Goal: Obtain resource: Download file/media

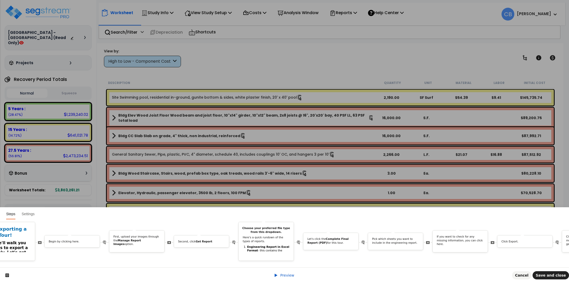
scroll to position [0, 258]
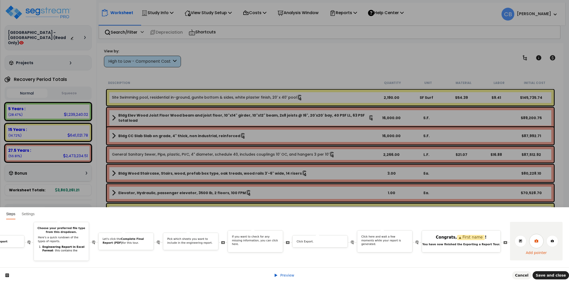
click at [537, 239] on icon at bounding box center [536, 240] width 4 height 3
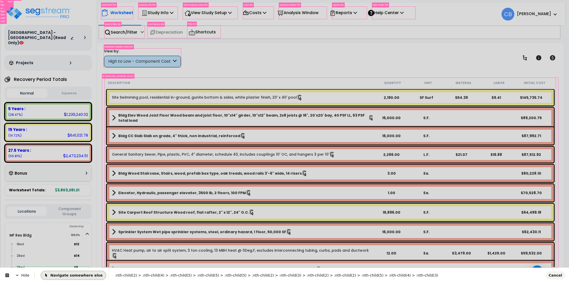
click at [73, 272] on button "Navigate somewhere else" at bounding box center [73, 275] width 64 height 8
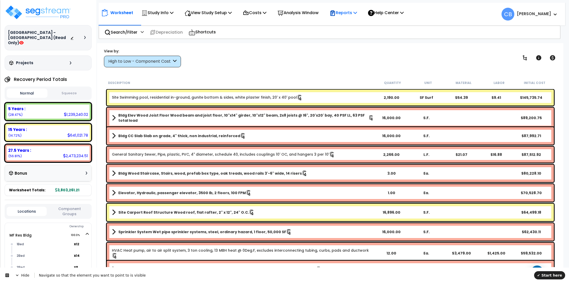
click at [343, 13] on p "Reports" at bounding box center [342, 12] width 27 height 7
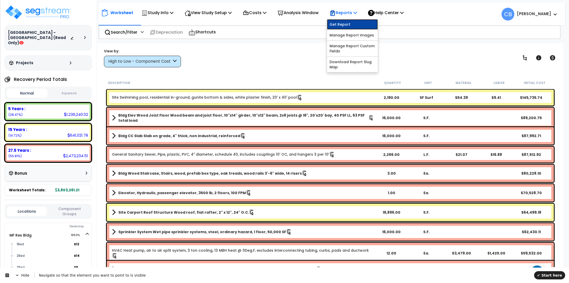
click at [350, 22] on link "Get Report" at bounding box center [352, 24] width 51 height 10
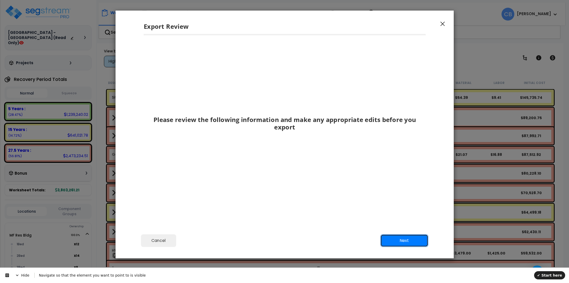
click at [399, 242] on button "Next" at bounding box center [404, 240] width 48 height 13
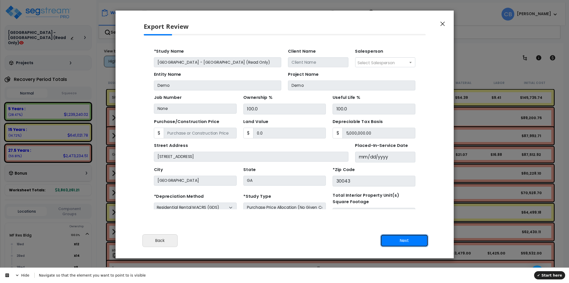
click at [399, 242] on button "Next" at bounding box center [404, 240] width 48 height 13
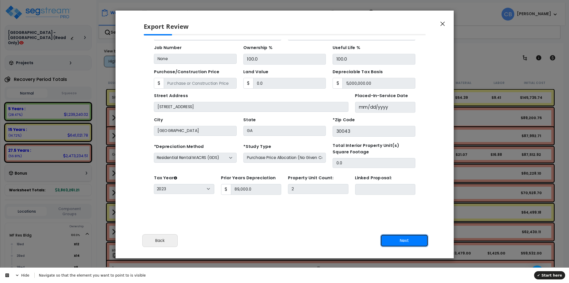
scroll to position [0, 0]
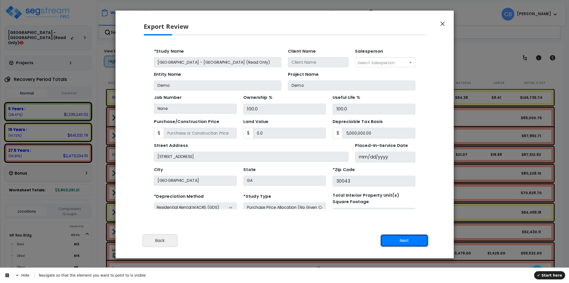
click at [398, 243] on button "Next" at bounding box center [404, 240] width 48 height 13
click at [398, 244] on button "Next" at bounding box center [404, 240] width 48 height 13
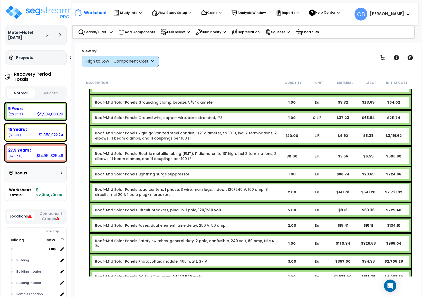
scroll to position [2042, 0]
